Goal: Task Accomplishment & Management: Use online tool/utility

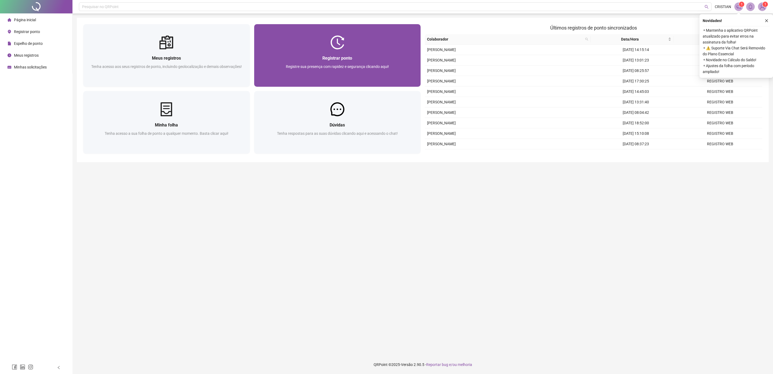
click at [354, 64] on span "Registre sua presença com rapidez e segurança clicando aqui!" at bounding box center [337, 66] width 103 height 4
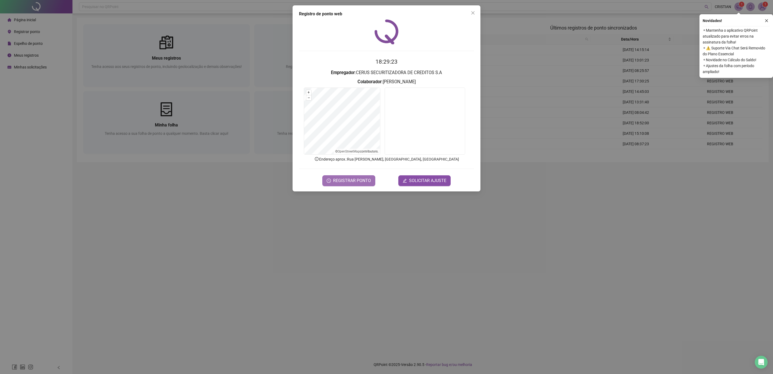
click at [360, 185] on button "REGISTRAR PONTO" at bounding box center [348, 180] width 53 height 11
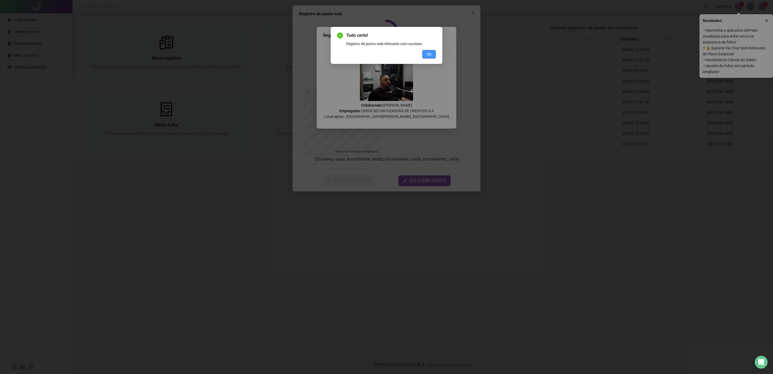
click at [429, 58] on button "OK" at bounding box center [429, 54] width 14 height 9
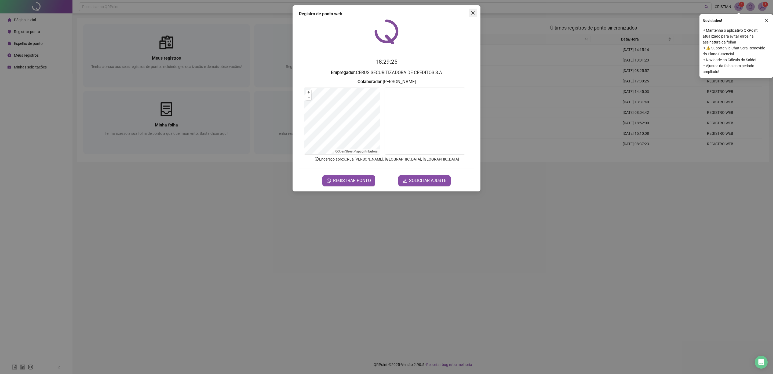
click at [475, 9] on button "Close" at bounding box center [473, 13] width 9 height 9
